Goal: Task Accomplishment & Management: Complete application form

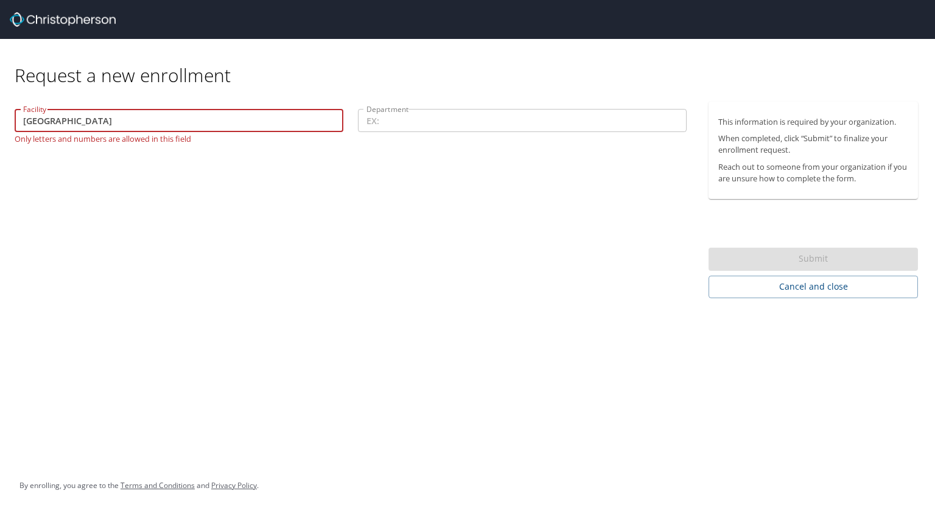
click at [0, 92] on div "Request a new enrollment Facility Primary Children's Hospital Facility Only let…" at bounding box center [467, 168] width 935 height 259
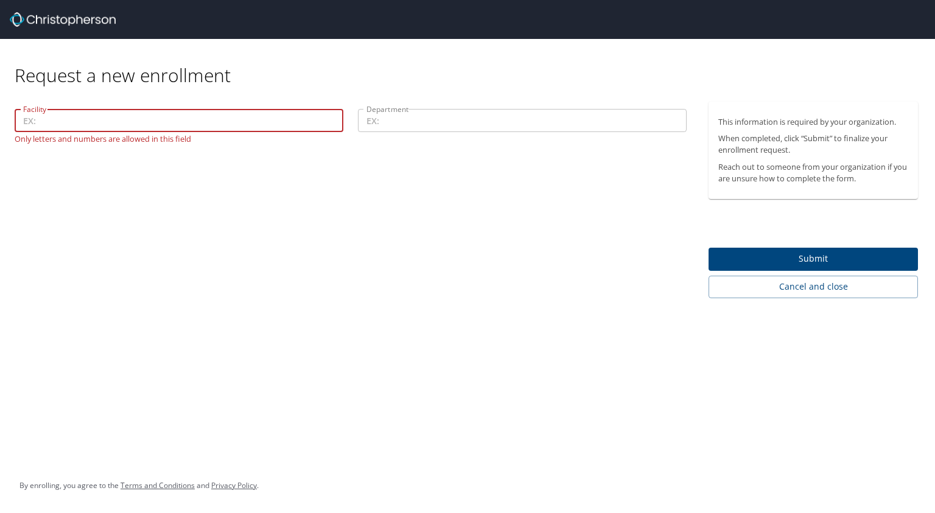
click at [231, 361] on div "Request a new enrollment Facility Facility Only letters and numbers are allowed…" at bounding box center [467, 256] width 935 height 513
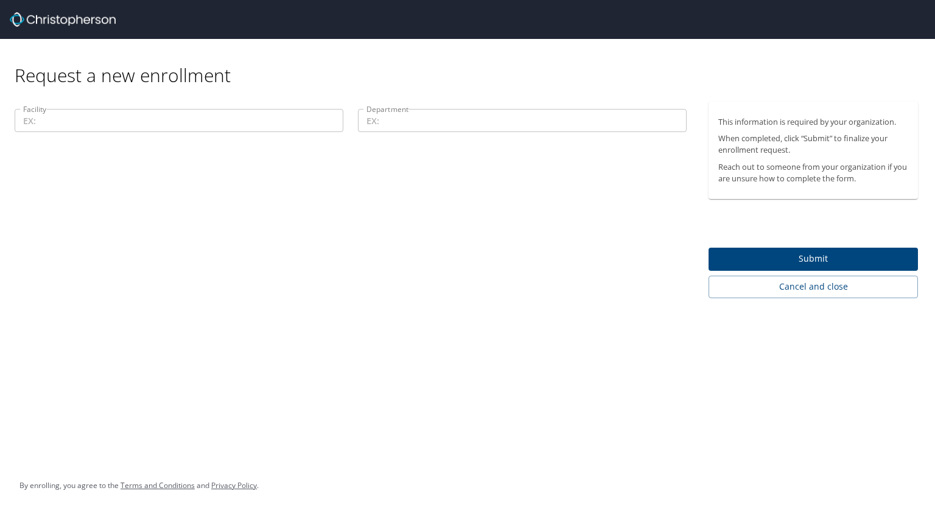
click at [399, 127] on input "Department" at bounding box center [522, 120] width 329 height 23
paste input "Code 13800-43620"
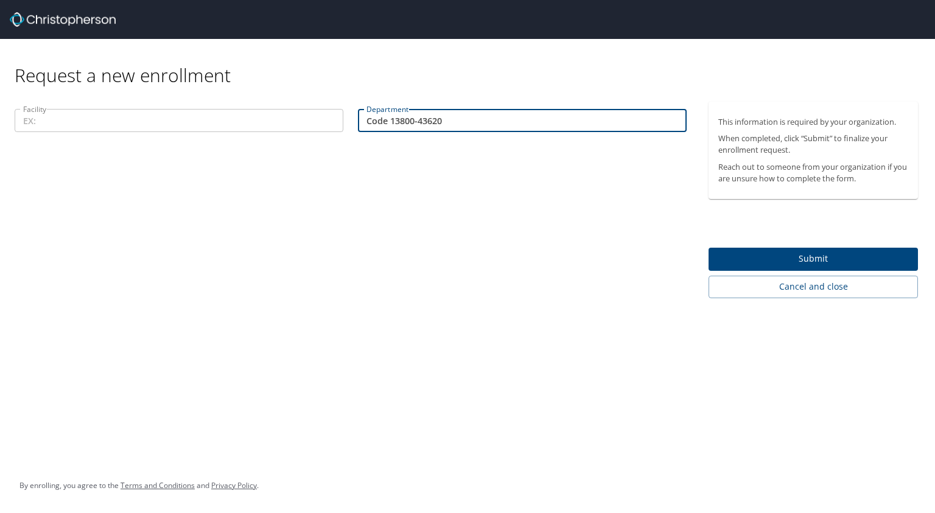
click at [392, 218] on div "Facility Facility Department Code 13800-43620 Department" at bounding box center [350, 200] width 701 height 197
click at [387, 122] on input "Code 13800-43620" at bounding box center [522, 120] width 329 height 23
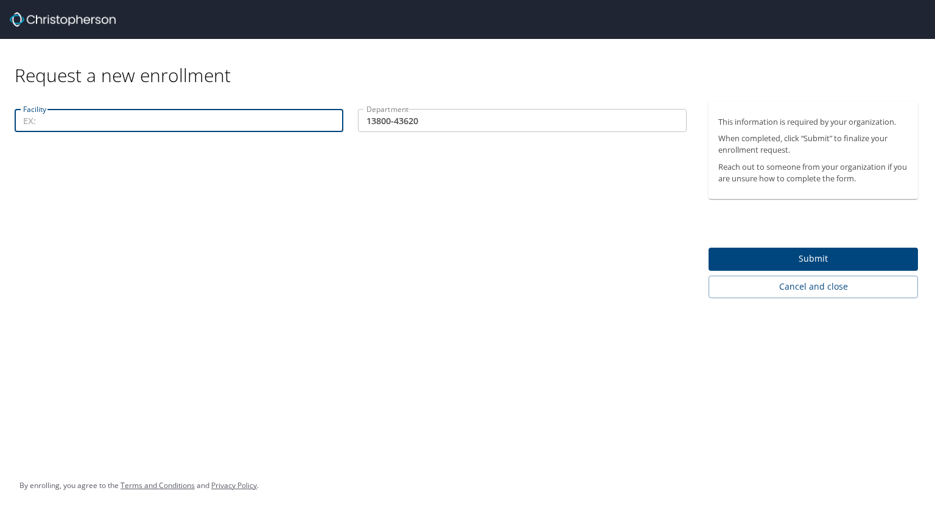
click at [88, 119] on input "Facility" at bounding box center [179, 120] width 329 height 23
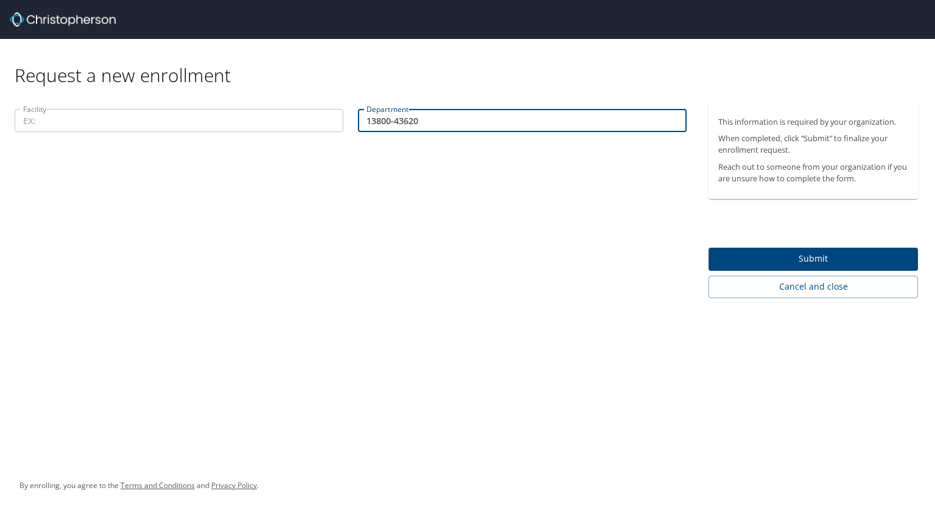
click at [392, 121] on input "13800-43620" at bounding box center [522, 120] width 329 height 23
click at [395, 121] on input "13800-43620" at bounding box center [522, 120] width 329 height 23
click at [395, 120] on input "1380043620" at bounding box center [522, 120] width 329 height 23
click at [388, 118] on input "1380043620" at bounding box center [522, 120] width 329 height 23
drag, startPoint x: 391, startPoint y: 118, endPoint x: 349, endPoint y: 120, distance: 42.6
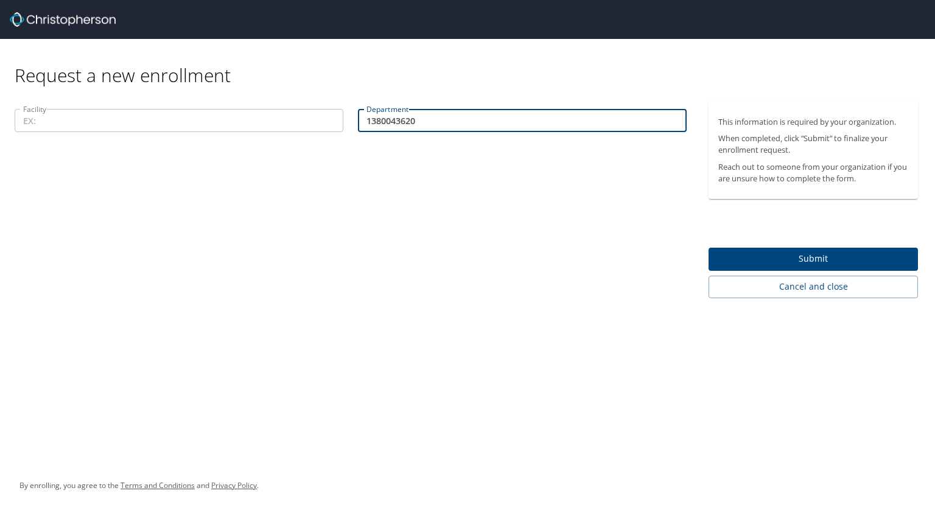
click at [349, 120] on div "Facility Facility Department 1380043620 Department" at bounding box center [350, 122] width 687 height 41
type input "43620"
click at [102, 119] on input "Facility" at bounding box center [179, 120] width 329 height 23
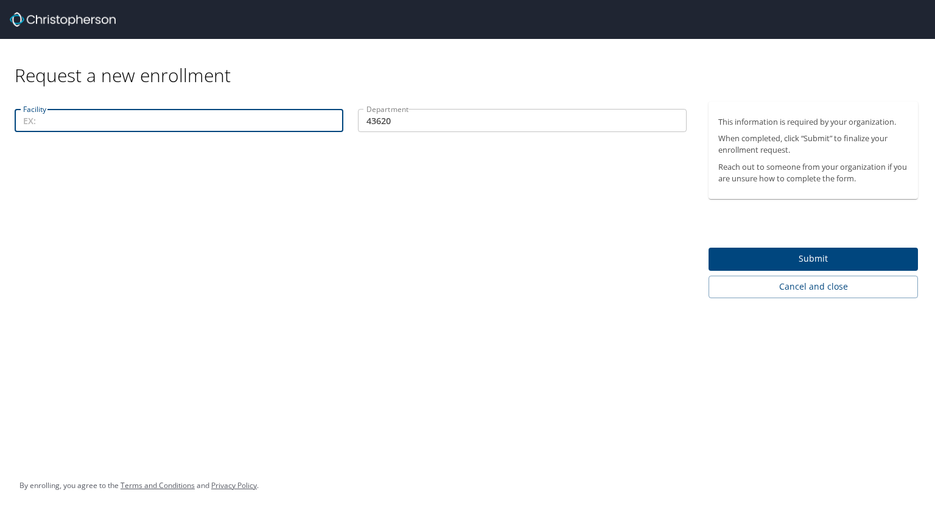
paste input "13800"
type input "13800"
click at [442, 278] on div "Facility 13800 Facility Department 43620 Department" at bounding box center [350, 200] width 701 height 197
click at [764, 262] on span "Submit" at bounding box center [813, 258] width 190 height 15
